Goal: Task Accomplishment & Management: Manage account settings

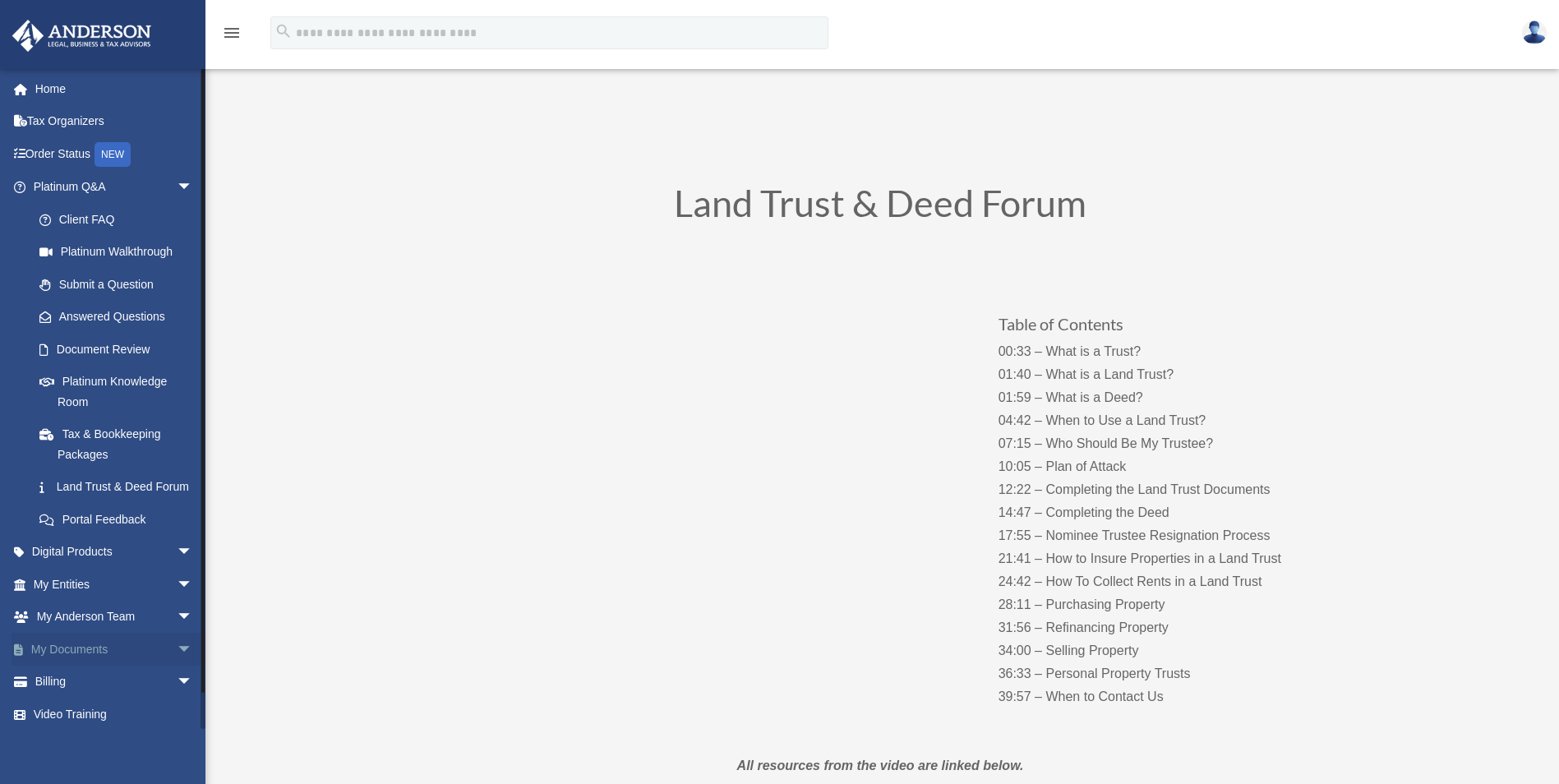
click at [103, 666] on link "My Documents arrow_drop_down" at bounding box center [114, 649] width 206 height 33
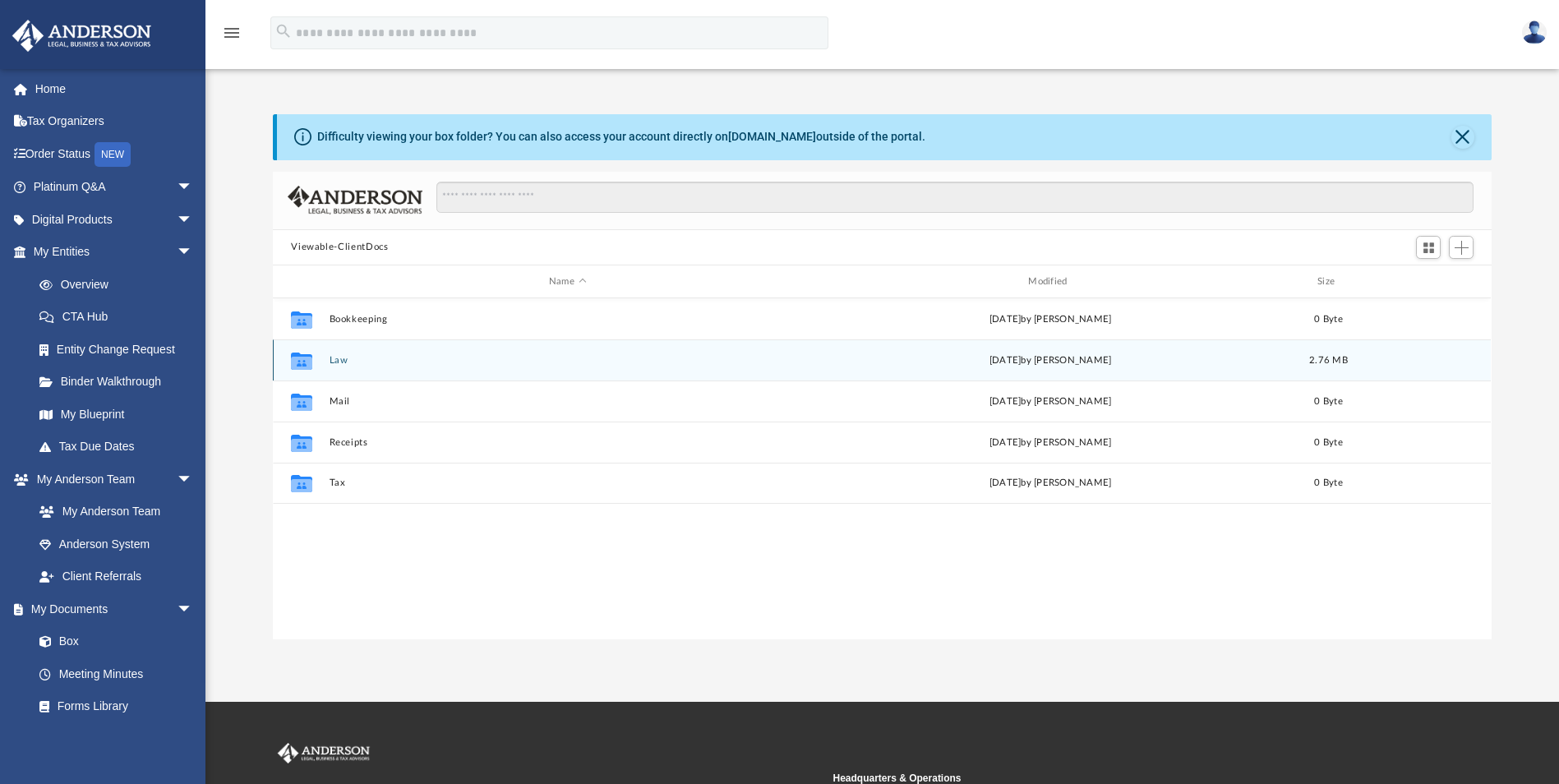
scroll to position [362, 1207]
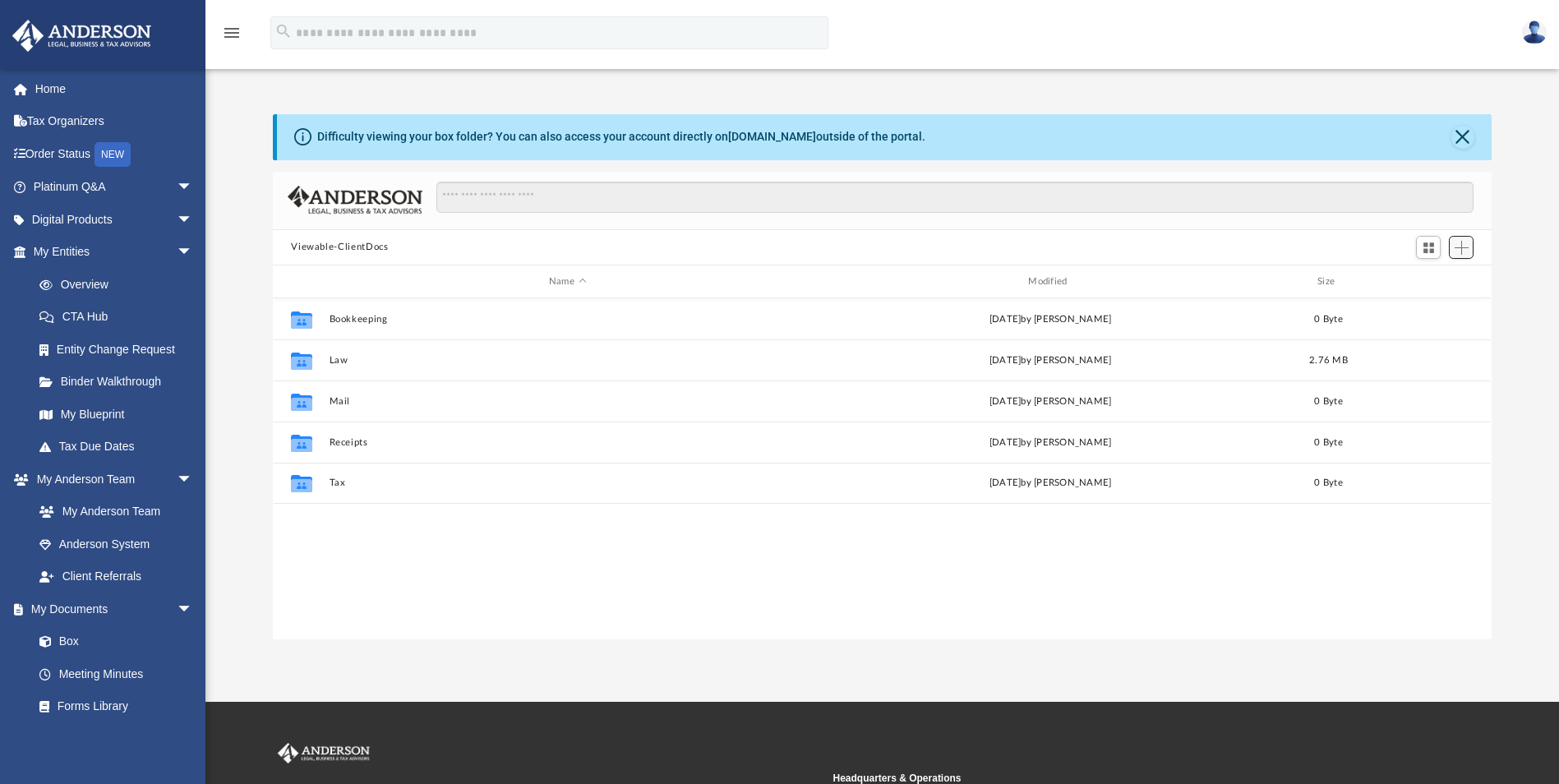
click at [1463, 249] on span "Add" at bounding box center [1461, 247] width 14 height 14
click at [1442, 302] on li "New Folder" at bounding box center [1439, 306] width 53 height 18
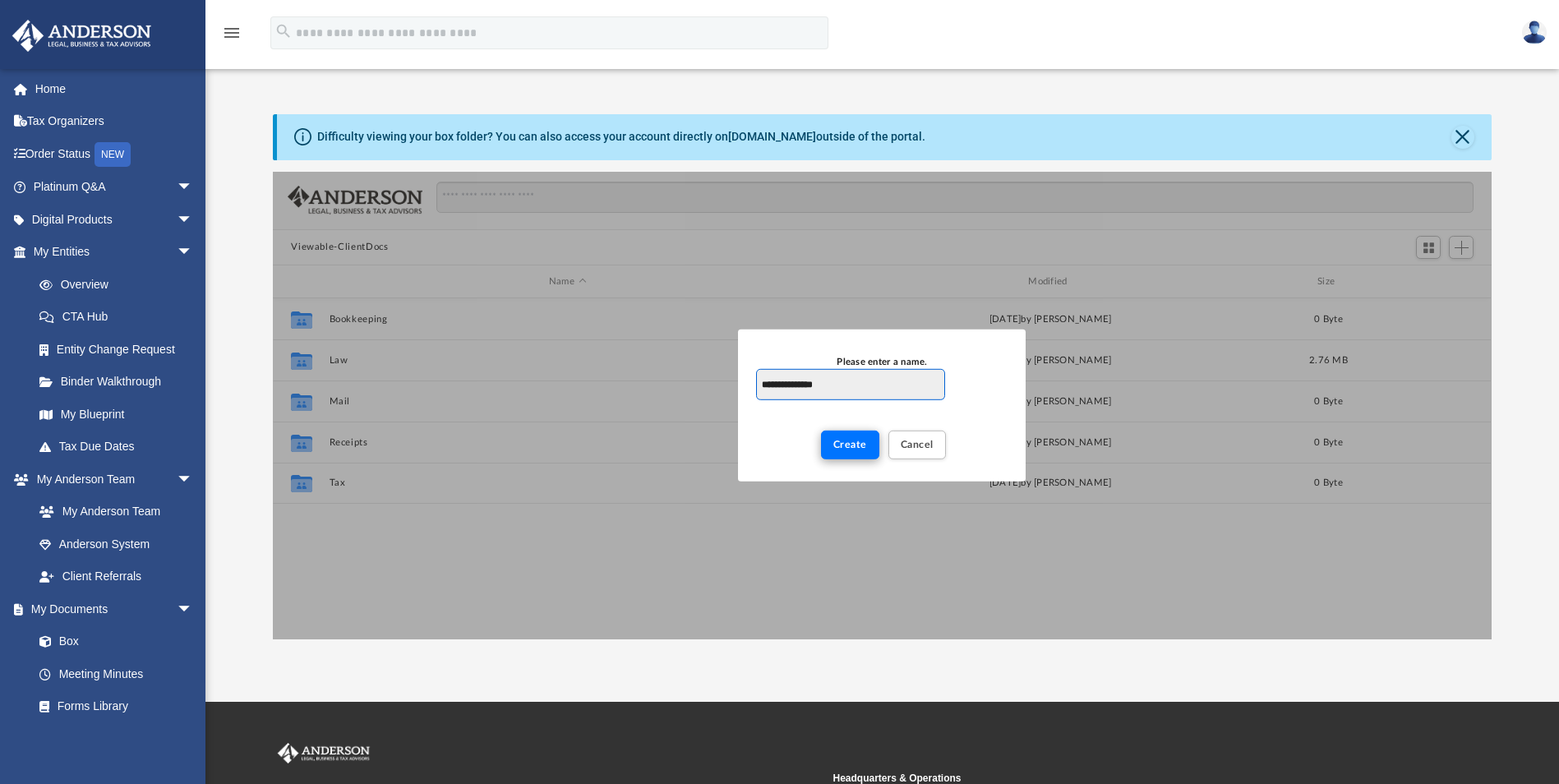
type input "**********"
click at [831, 440] on button "Create" at bounding box center [851, 444] width 59 height 28
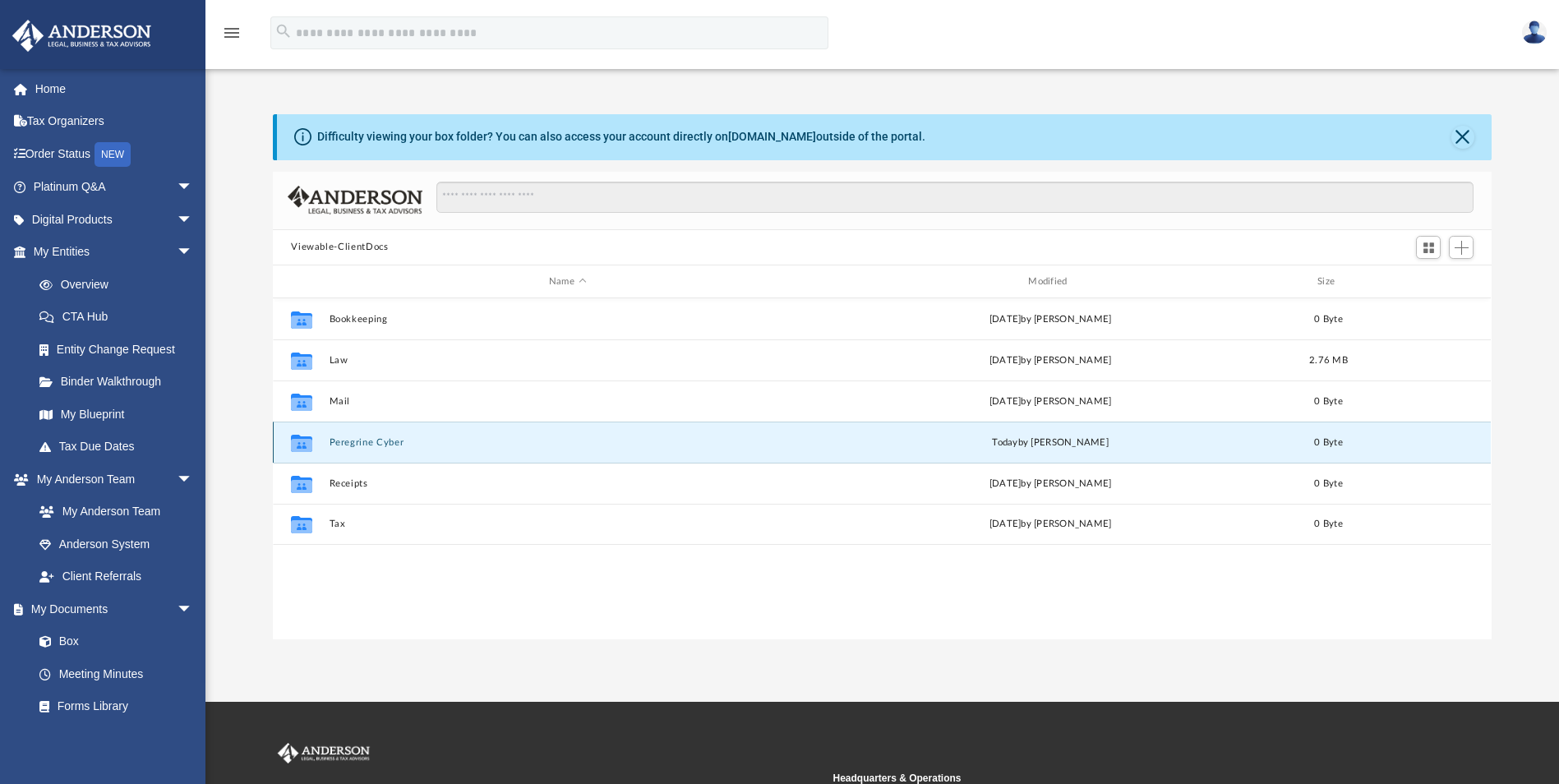
click at [386, 440] on button "Peregrine Cyber" at bounding box center [567, 442] width 476 height 11
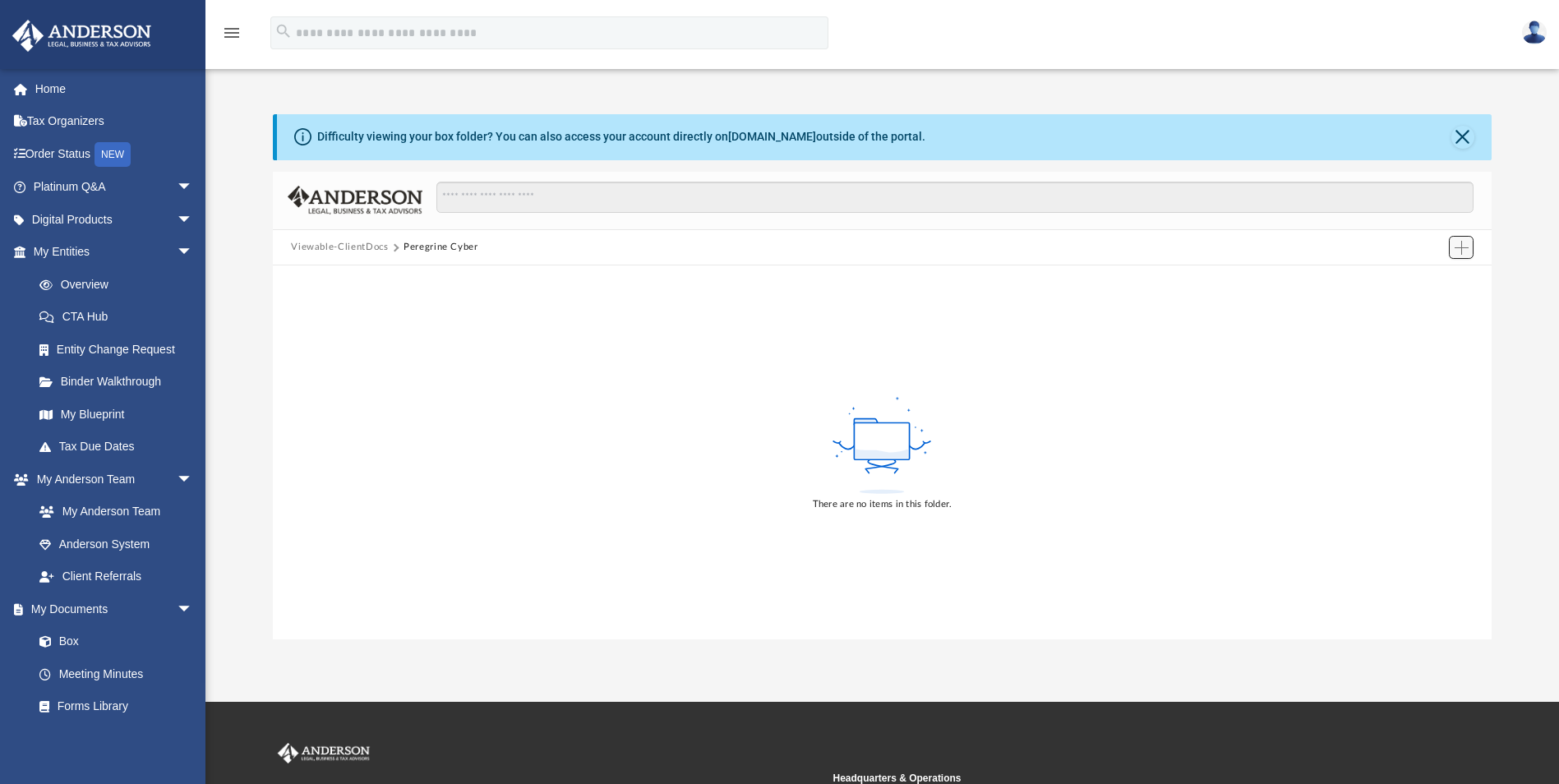
click at [1457, 241] on span "Add" at bounding box center [1461, 247] width 14 height 14
click at [1436, 300] on li "New Folder" at bounding box center [1439, 306] width 53 height 18
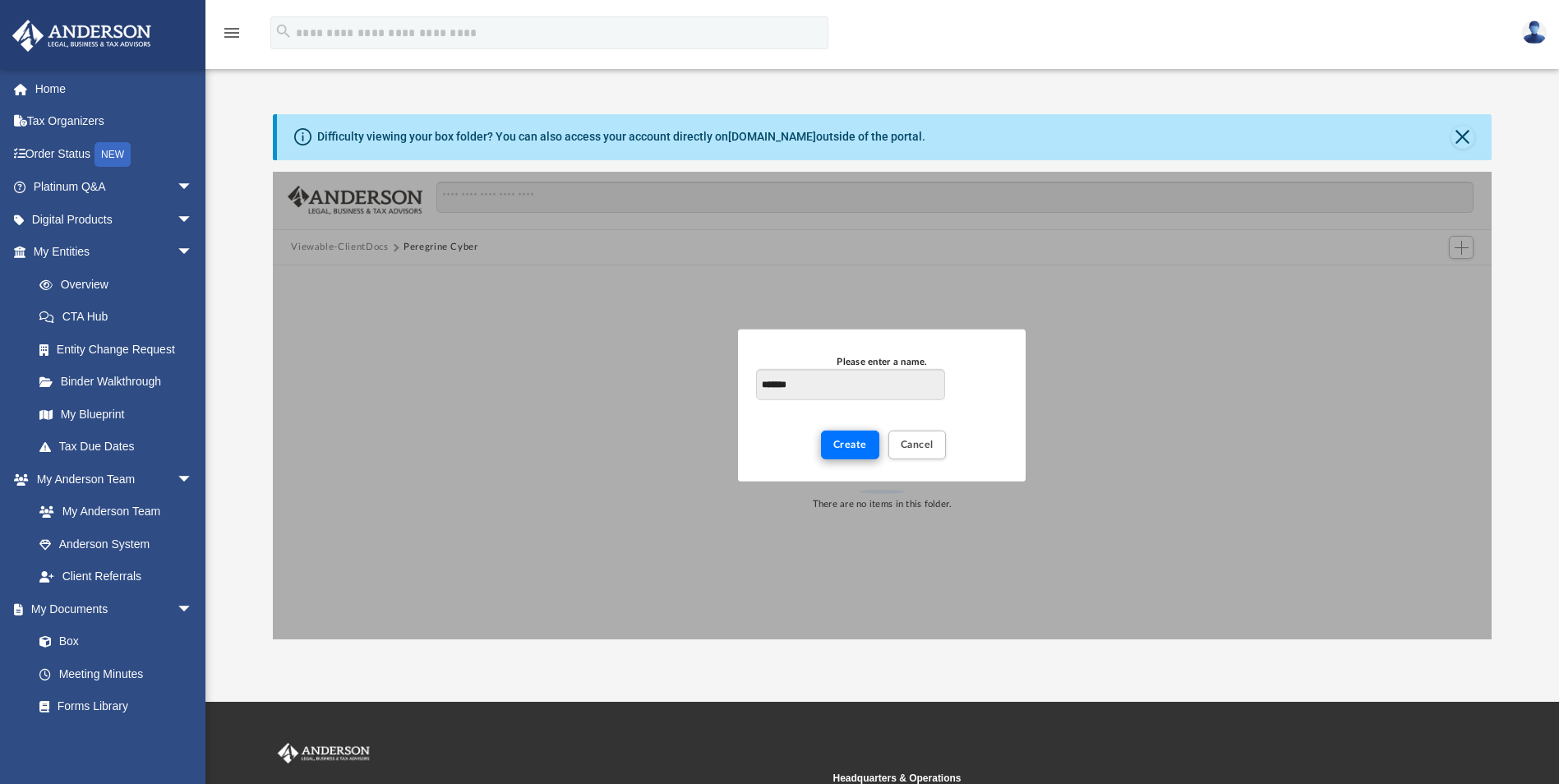
type input "*******"
click at [840, 457] on button "Create" at bounding box center [851, 444] width 59 height 28
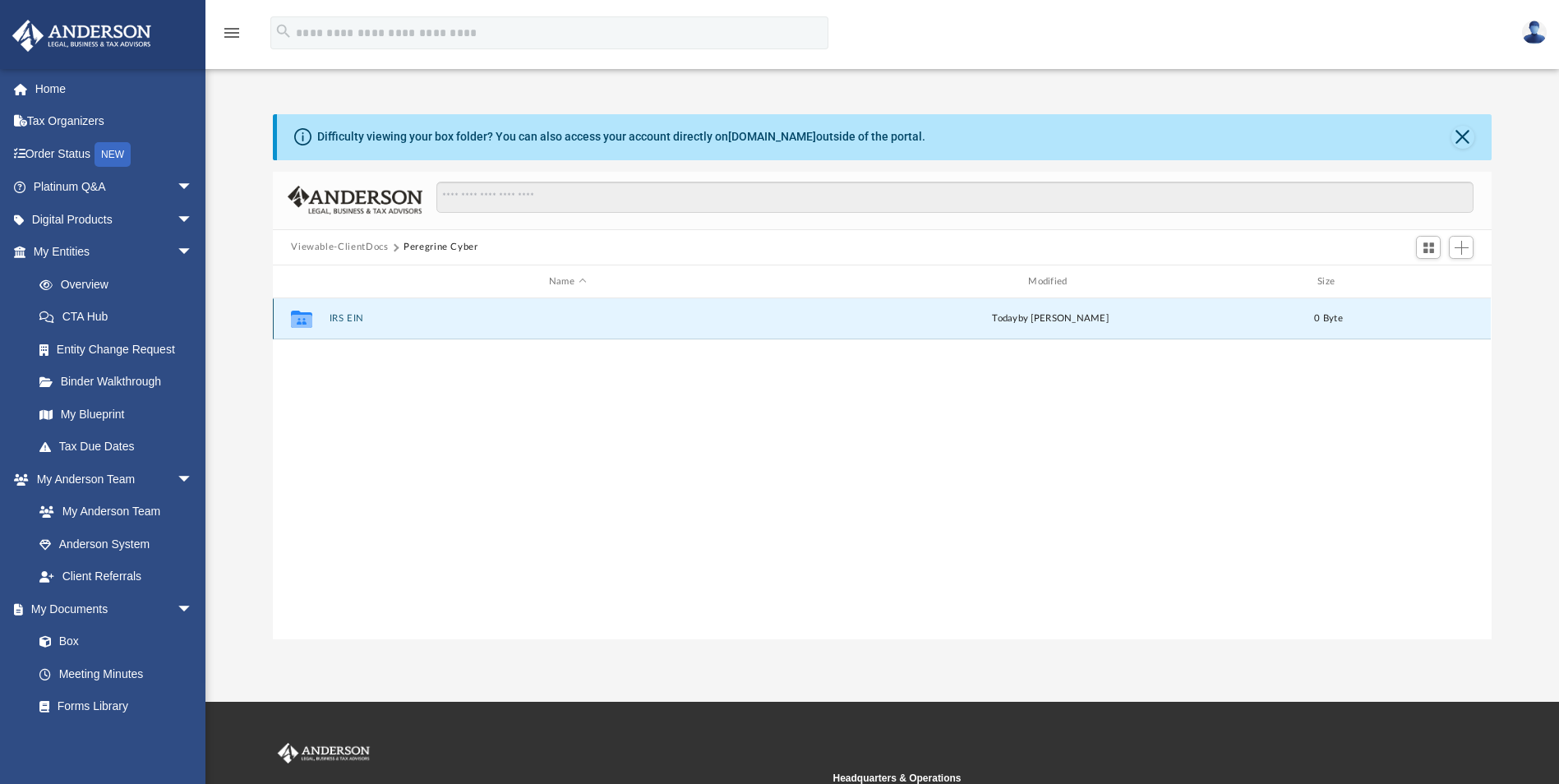
click at [341, 321] on button "IRS EIN" at bounding box center [567, 319] width 476 height 11
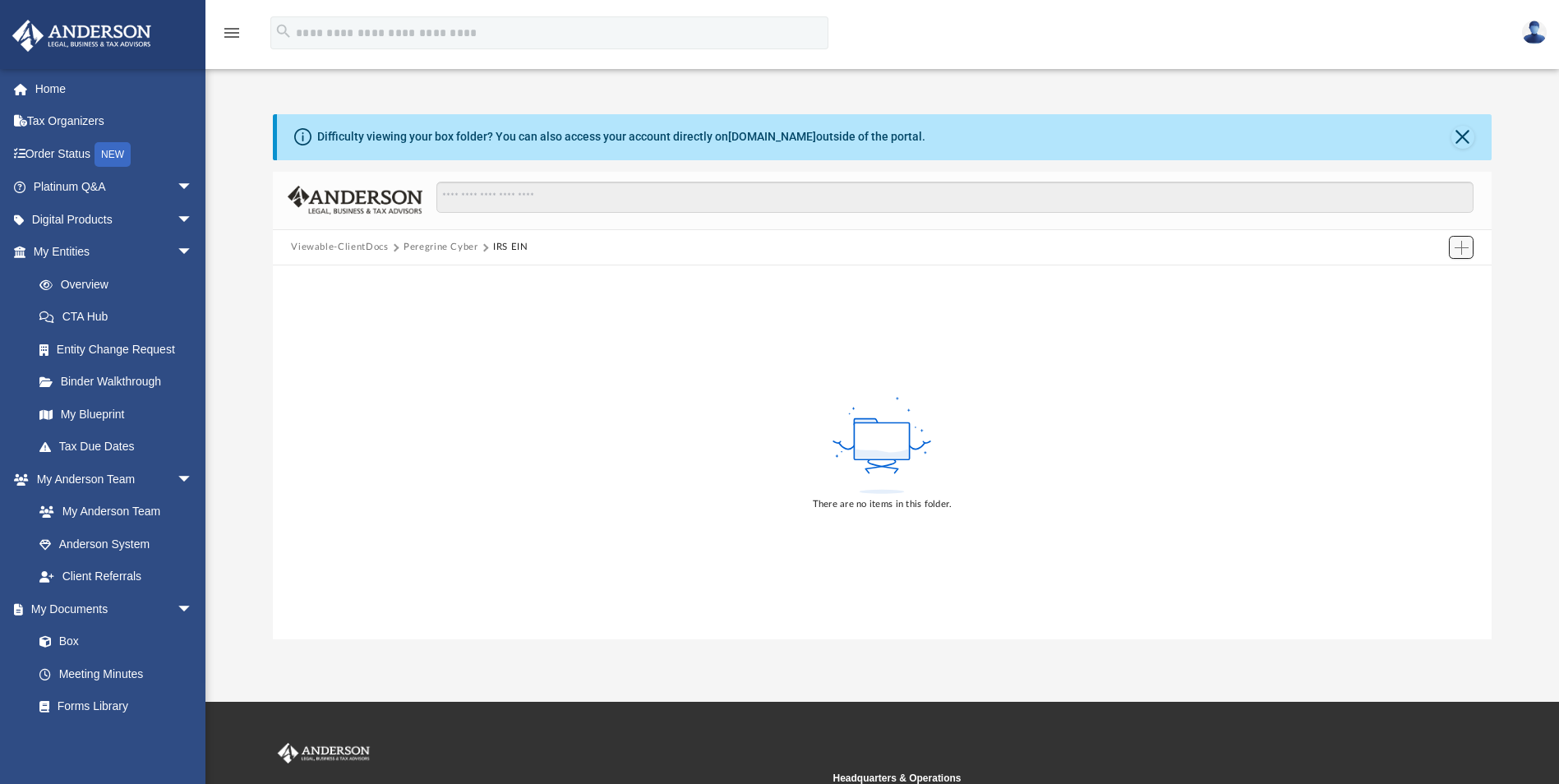
click at [1456, 248] on span "Add" at bounding box center [1461, 247] width 14 height 14
click at [1441, 281] on li "Upload" at bounding box center [1439, 281] width 53 height 18
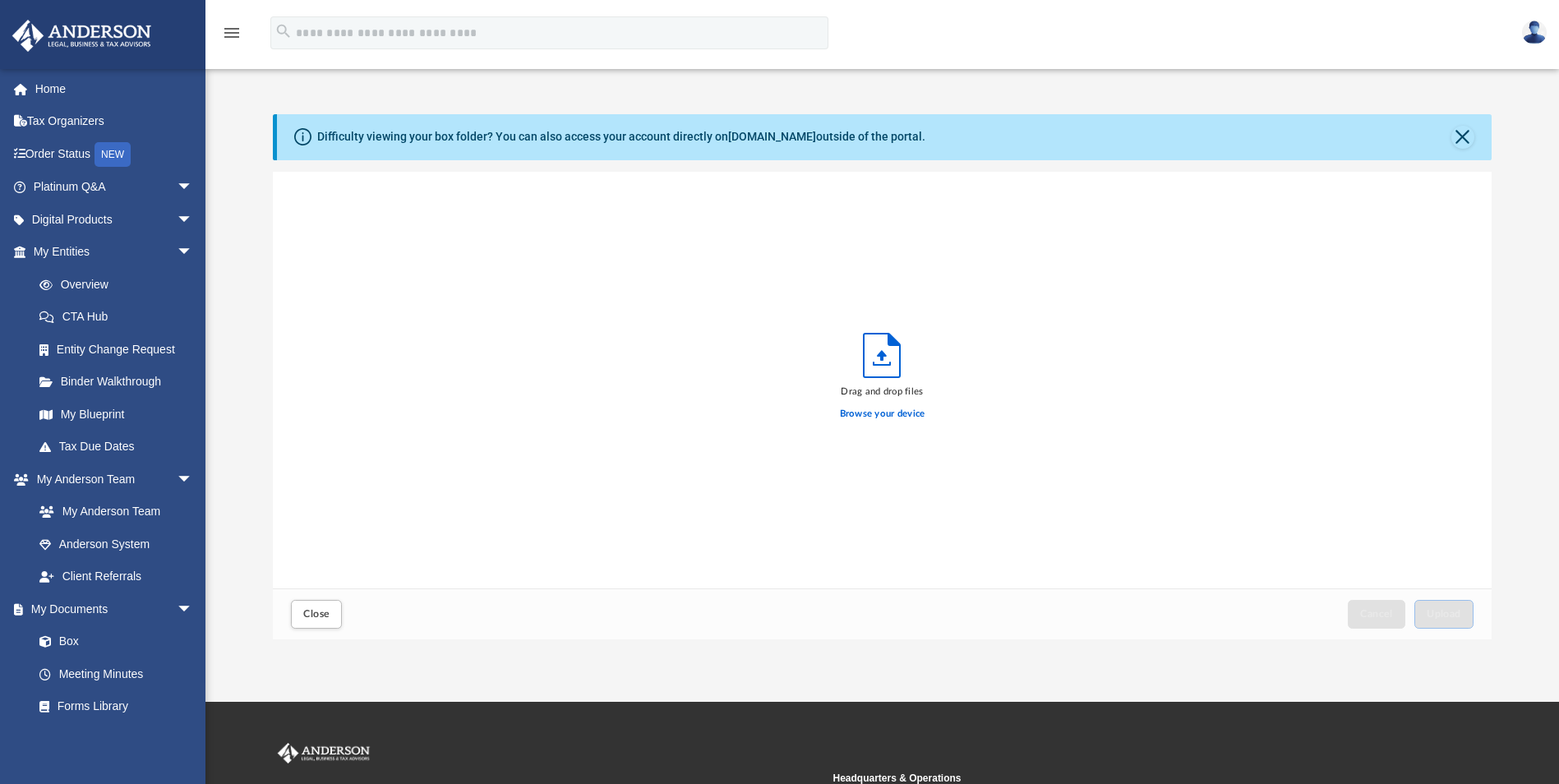
scroll to position [404, 1207]
click at [1057, 255] on div "Drag and drop files Browse your device" at bounding box center [881, 380] width 1218 height 417
click at [900, 412] on label "Browse your device" at bounding box center [882, 414] width 85 height 15
click at [0, 0] on input "Browse your device" at bounding box center [0, 0] width 0 height 0
click at [1461, 615] on button "Upload" at bounding box center [1444, 613] width 60 height 28
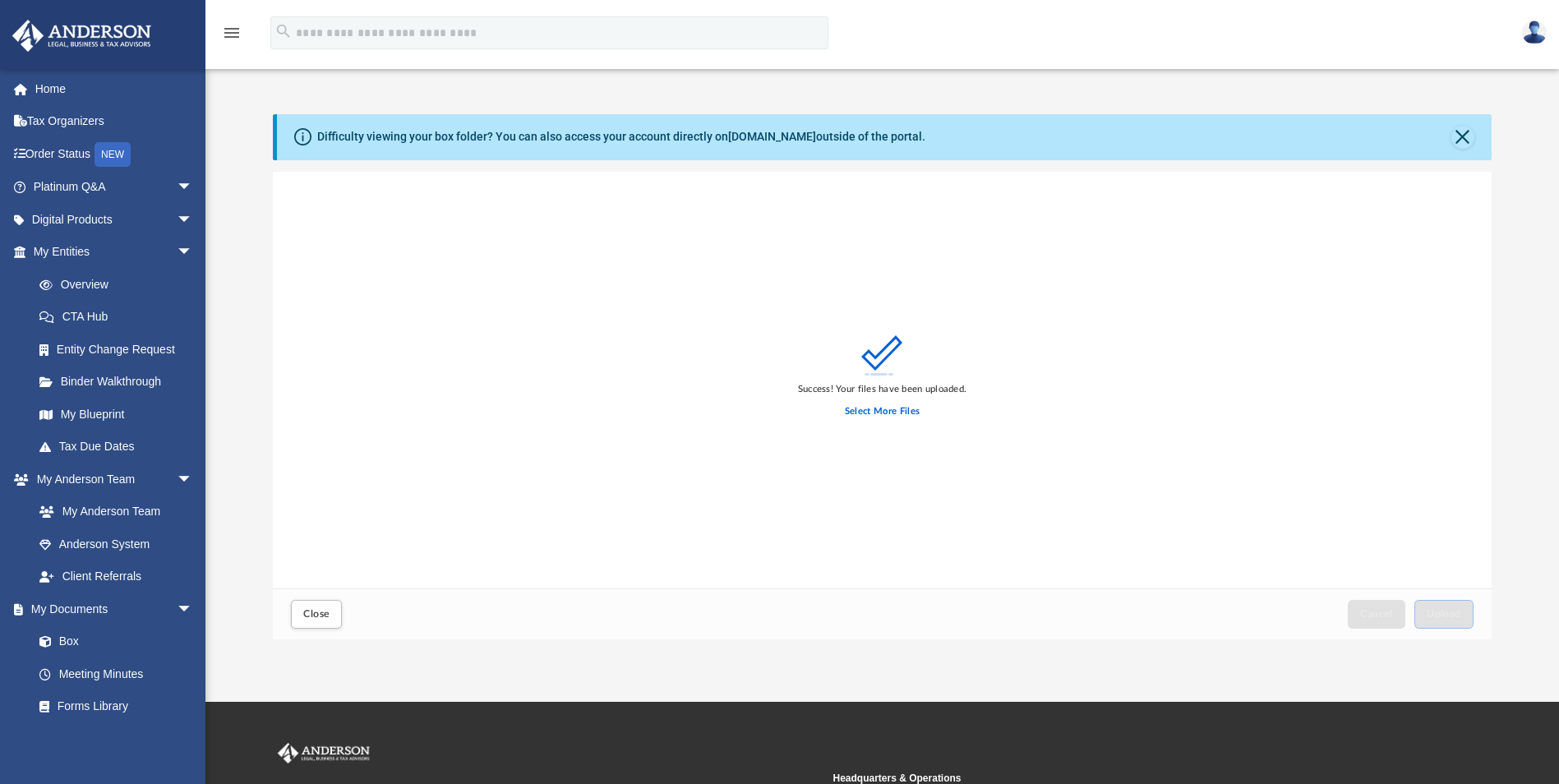
click at [1137, 328] on div "Success! Your files have been uploaded. Select More Files" at bounding box center [881, 380] width 1218 height 417
click at [324, 607] on button "Close" at bounding box center [316, 613] width 51 height 28
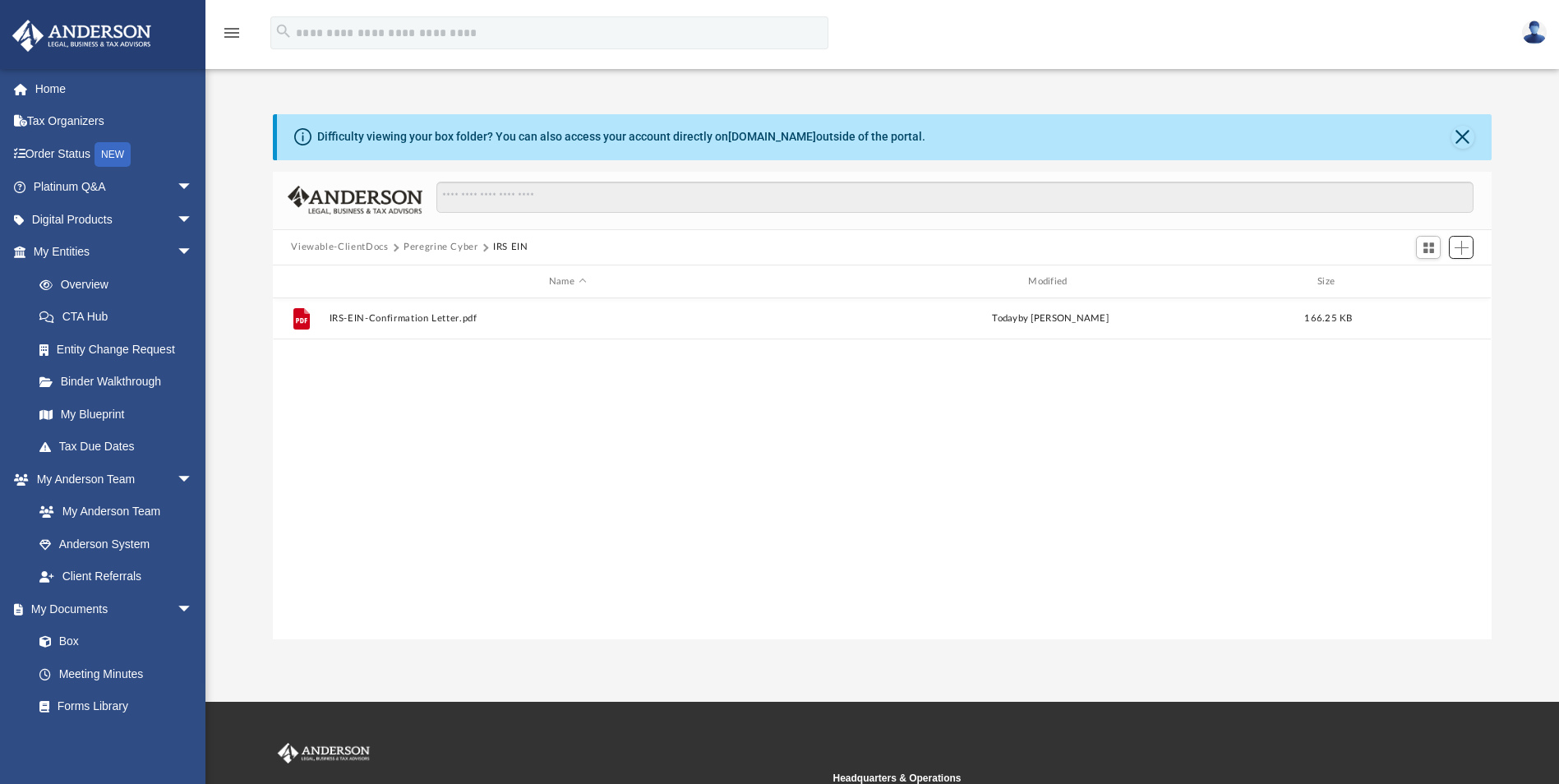
scroll to position [362, 1207]
click at [687, 430] on div "File IRS-EIN-Confirmation Letter.pdf today by Steven N. Weston 166.25 KB" at bounding box center [881, 468] width 1218 height 340
